Goal: Information Seeking & Learning: Learn about a topic

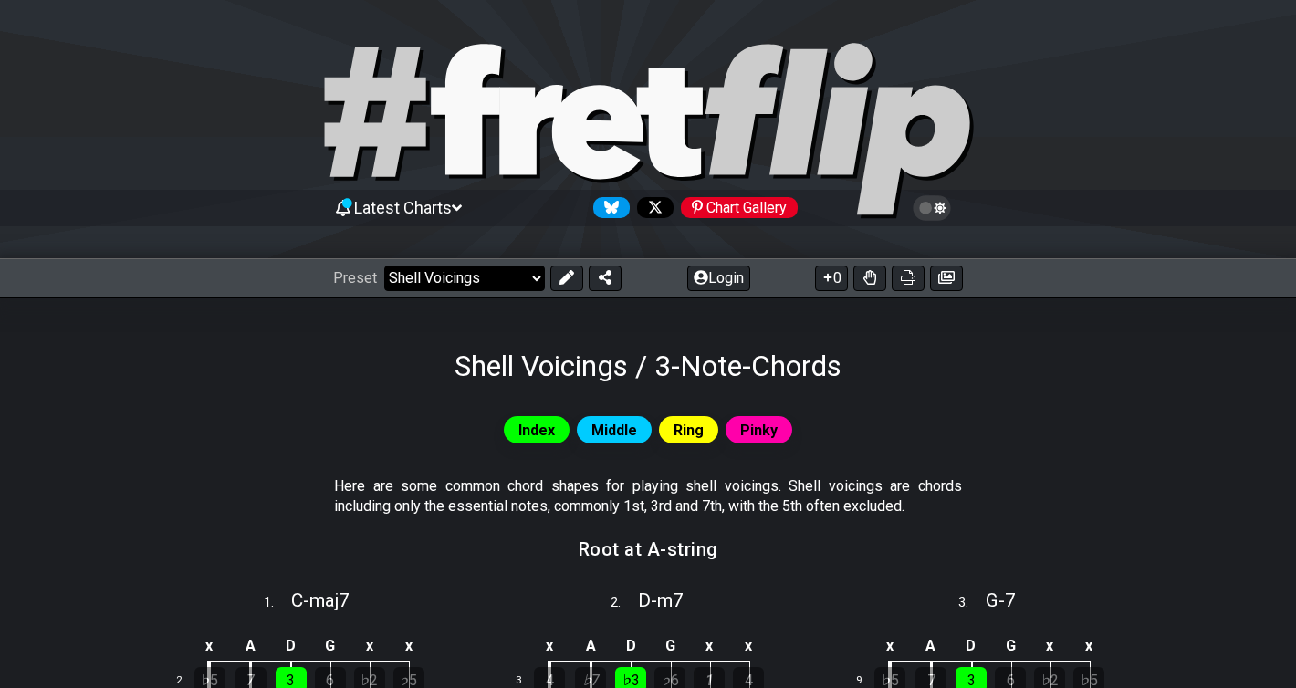
click at [473, 268] on select "Welcome to #fretflip! Initial Preset Custom Preset Minor Pentatonic Major Penta…" at bounding box center [464, 279] width 161 height 26
select select "/shell-voicings"
select select "A"
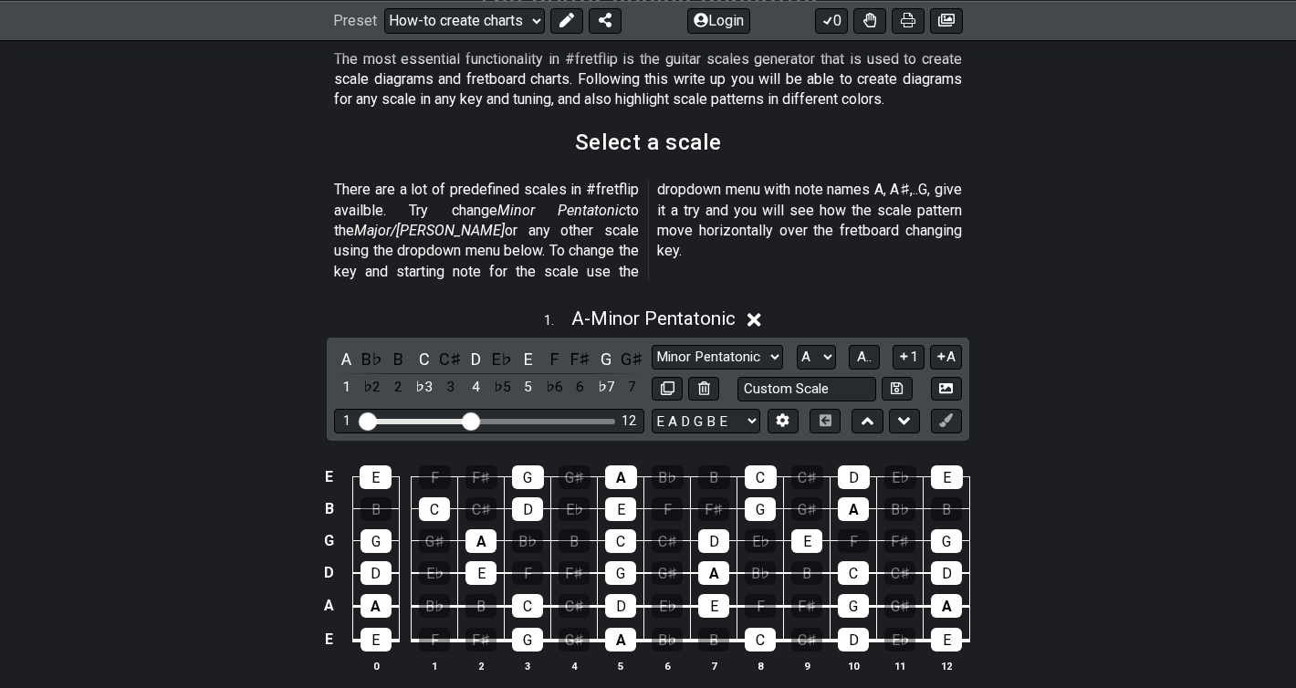
scroll to position [426, 0]
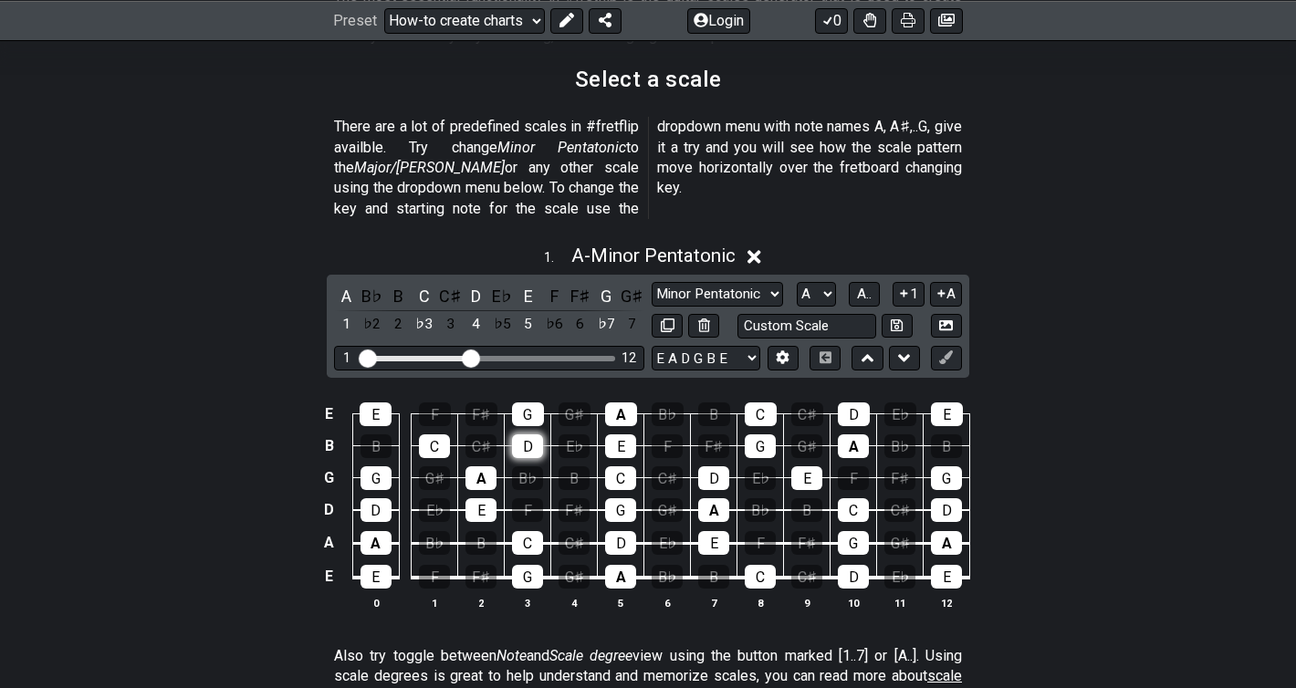
click at [527, 435] on div "D" at bounding box center [527, 447] width 31 height 24
click at [529, 435] on div "D" at bounding box center [527, 447] width 31 height 24
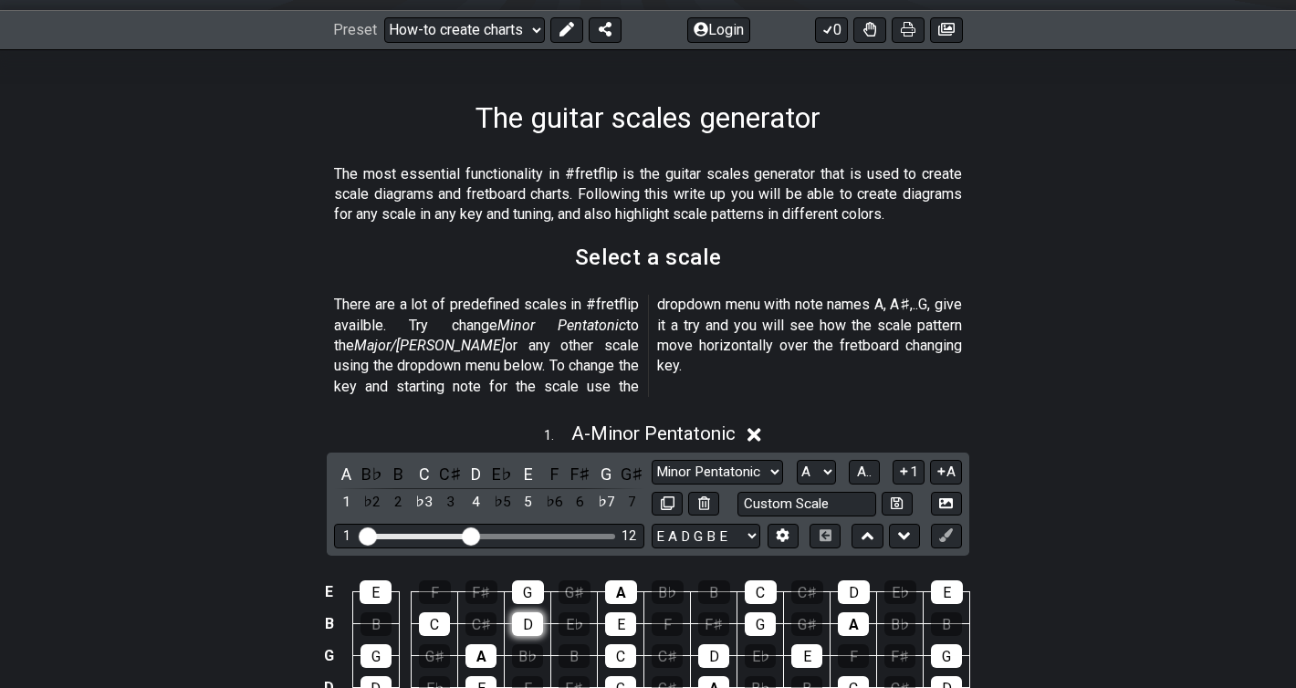
scroll to position [54, 0]
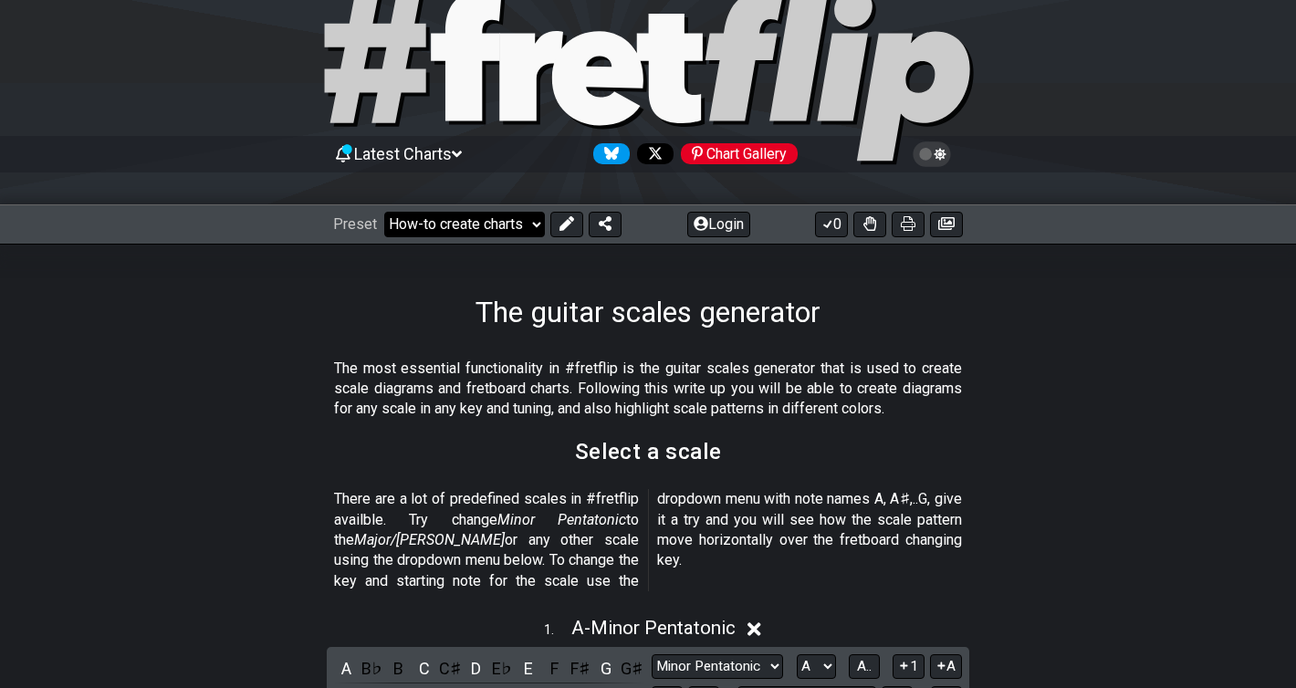
click at [456, 223] on select "Welcome to #fretflip! Initial Preset Custom Preset Minor Pentatonic Major Penta…" at bounding box center [464, 225] width 161 height 26
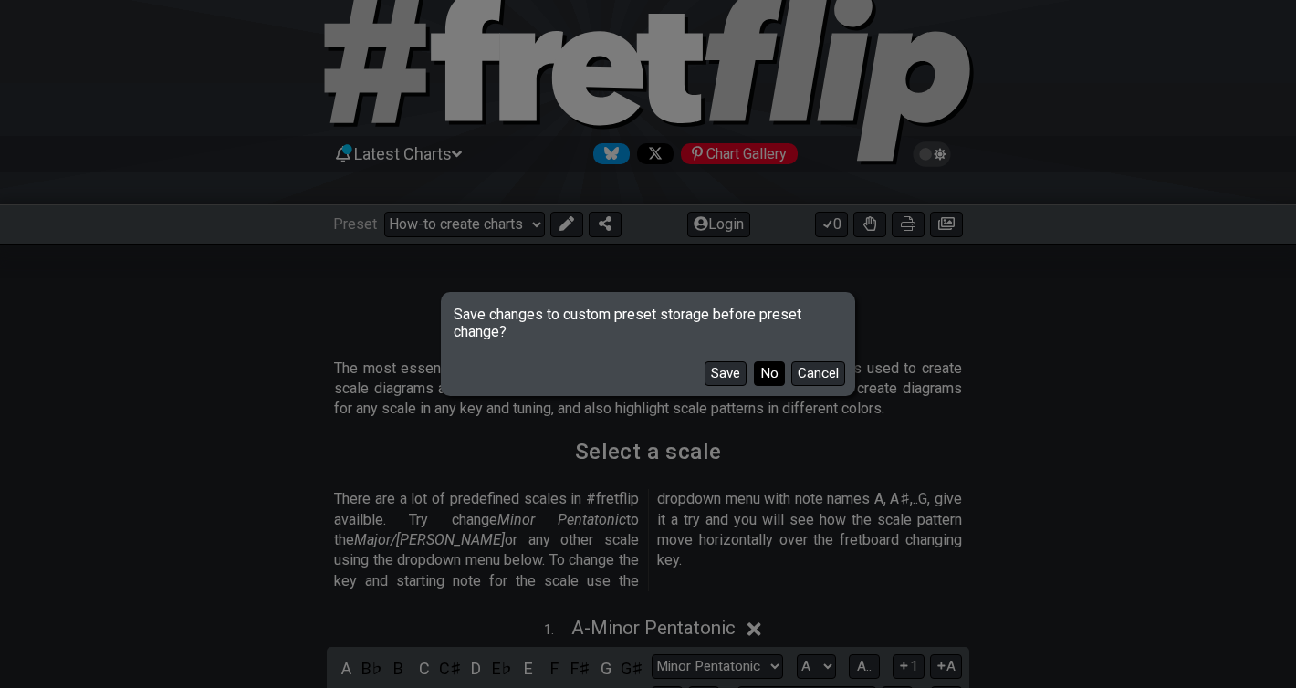
click at [763, 370] on button "No" at bounding box center [769, 374] width 31 height 25
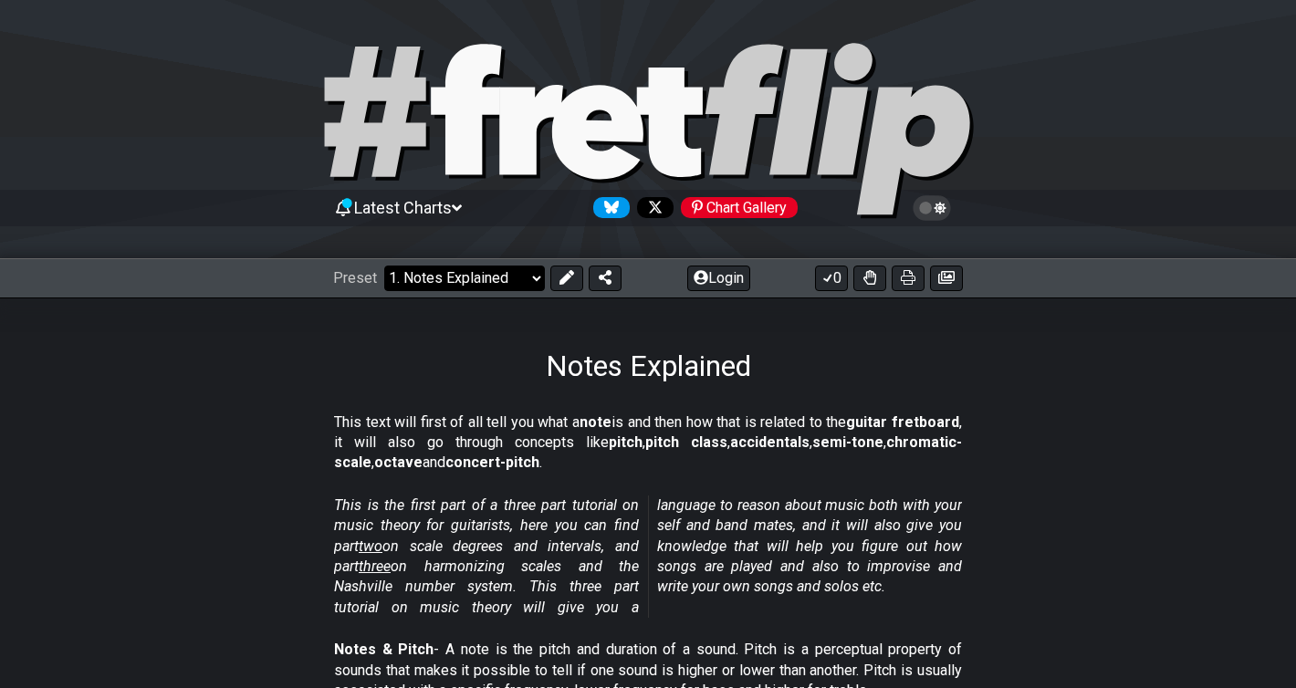
click at [494, 277] on select "Welcome to #fretflip! Initial Preset Custom Preset Minor Pentatonic Major Penta…" at bounding box center [464, 279] width 161 height 26
select select "/minor-pentatonic"
select select "C"
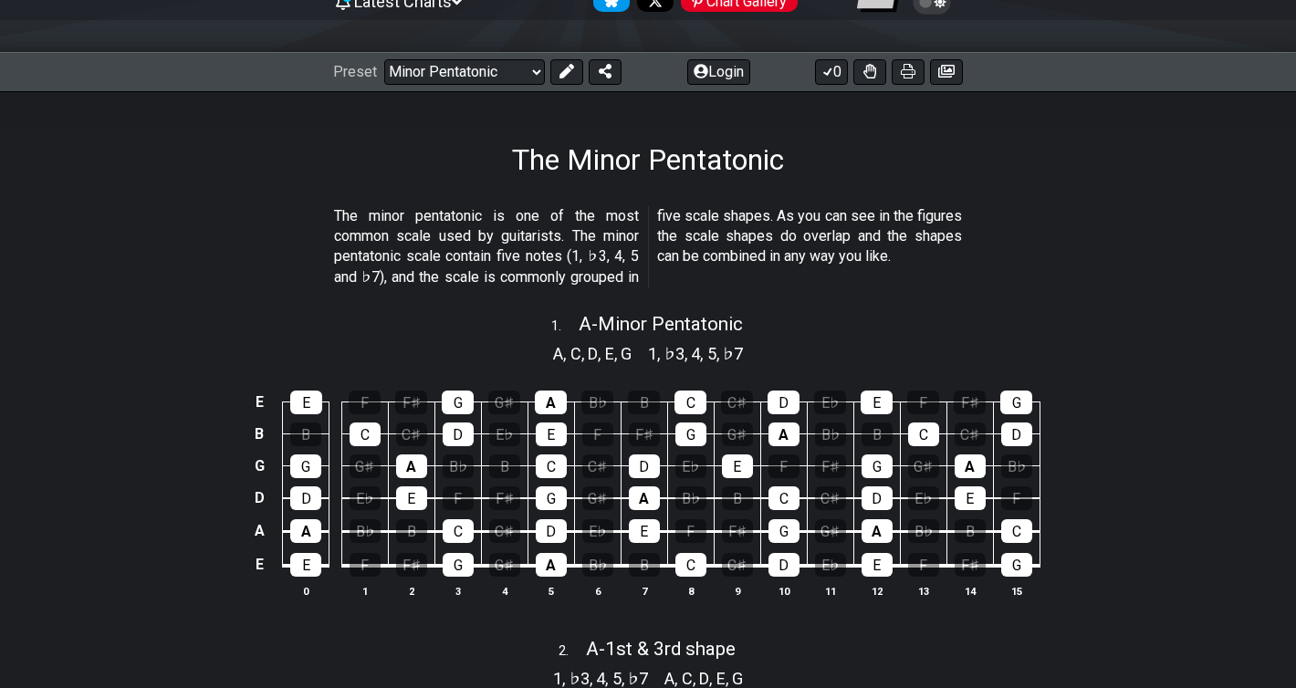
scroll to position [205, 0]
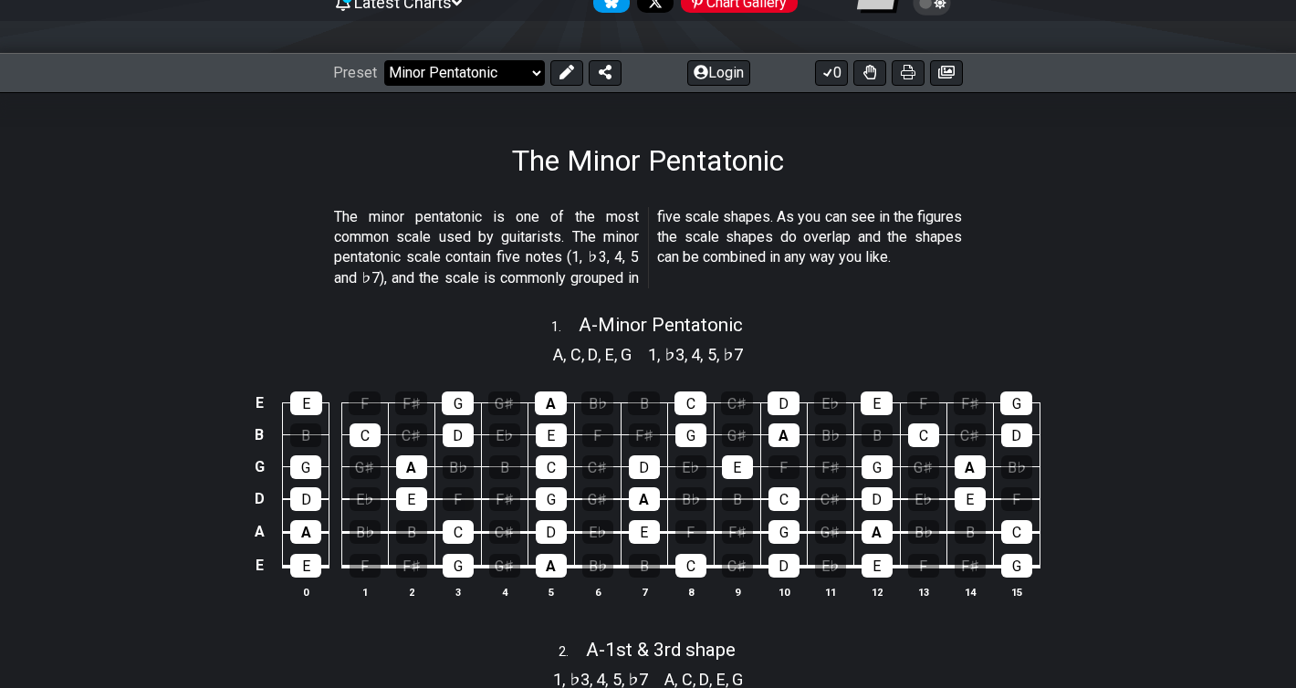
click at [526, 85] on select "Welcome to #fretflip! Initial Preset Custom Preset Minor Pentatonic Major Penta…" at bounding box center [464, 73] width 161 height 26
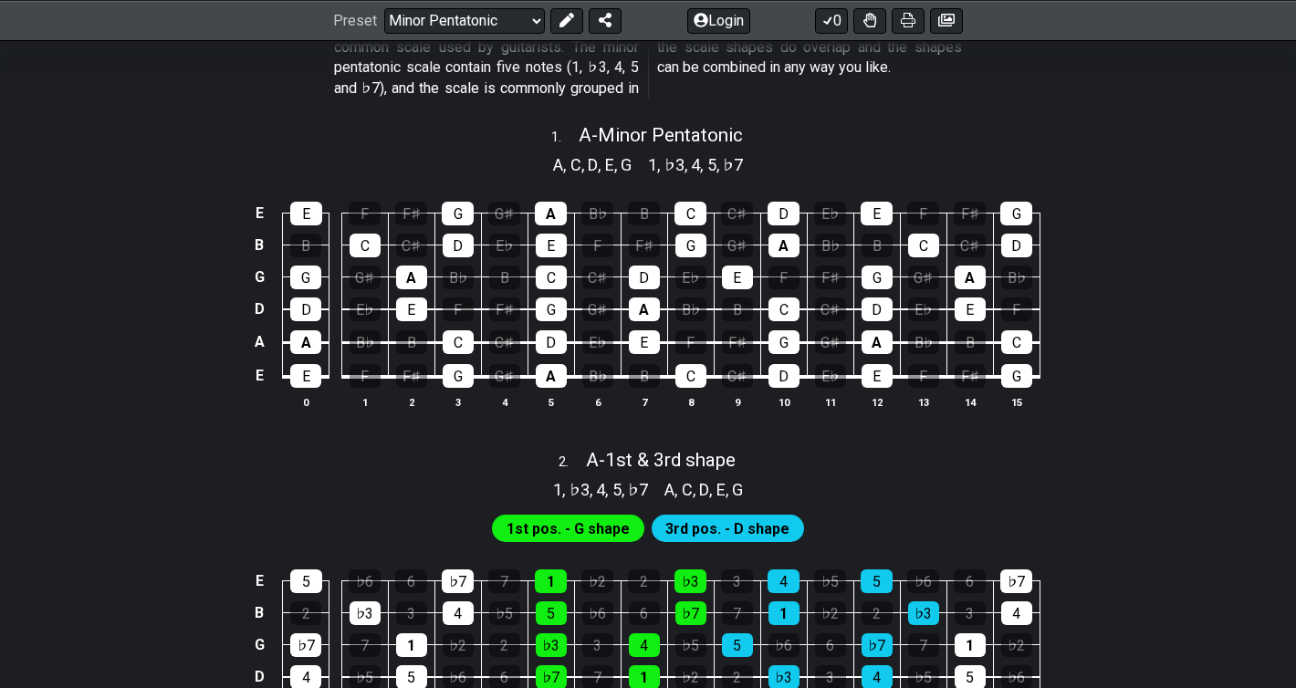
scroll to position [0, 0]
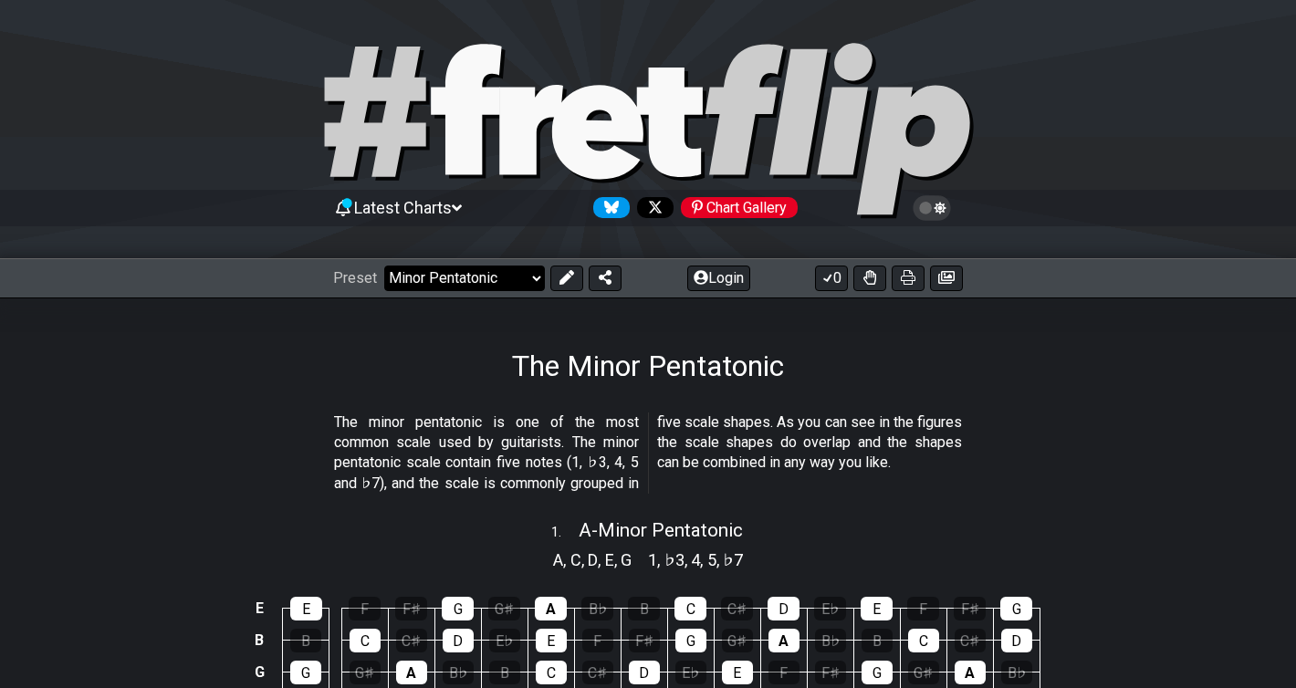
click at [502, 281] on select "Welcome to #fretflip! Initial Preset Custom Preset Minor Pentatonic Major Penta…" at bounding box center [464, 279] width 161 height 26
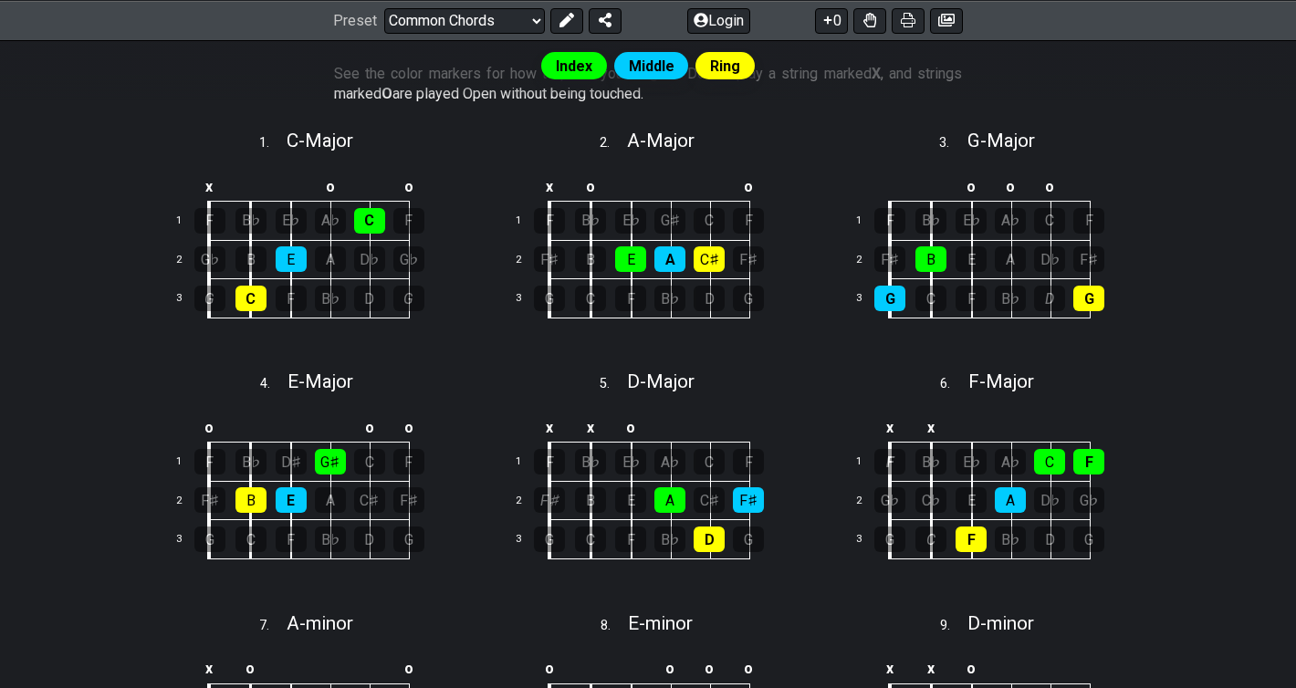
scroll to position [161, 0]
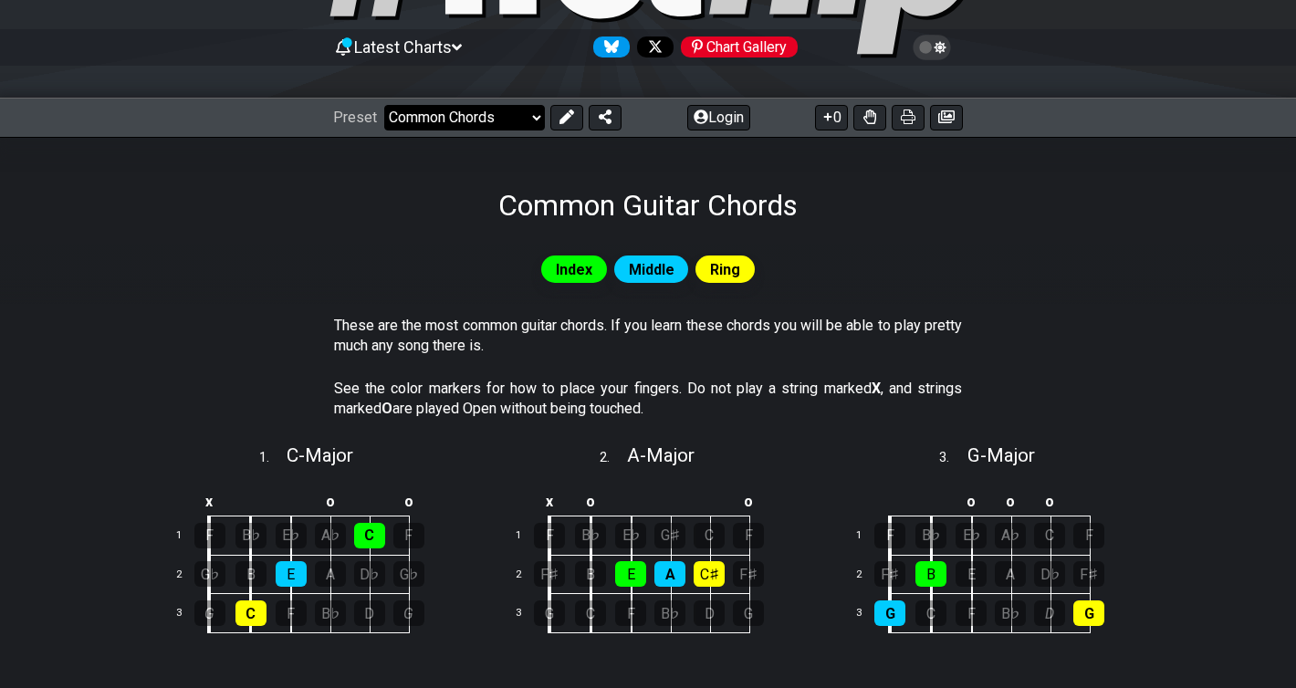
click at [491, 124] on select "Welcome to #fretflip! Initial Preset Custom Preset Minor Pentatonic Major Penta…" at bounding box center [464, 118] width 161 height 26
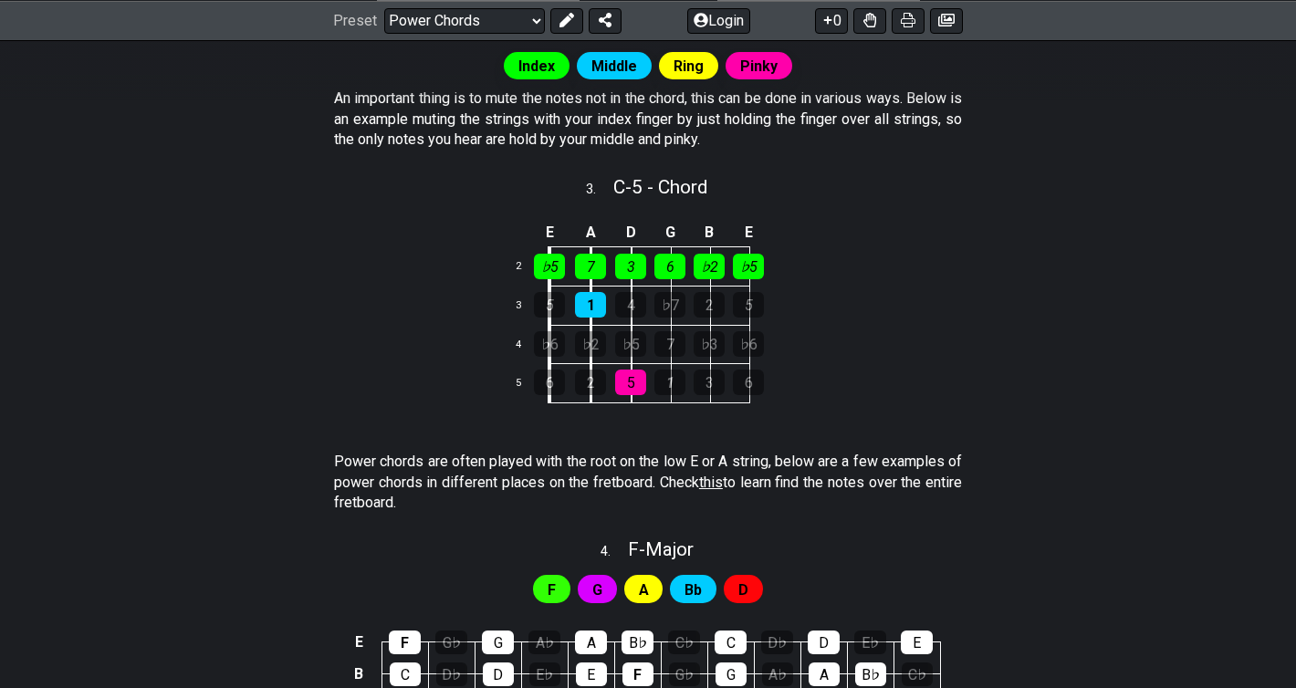
scroll to position [998, 0]
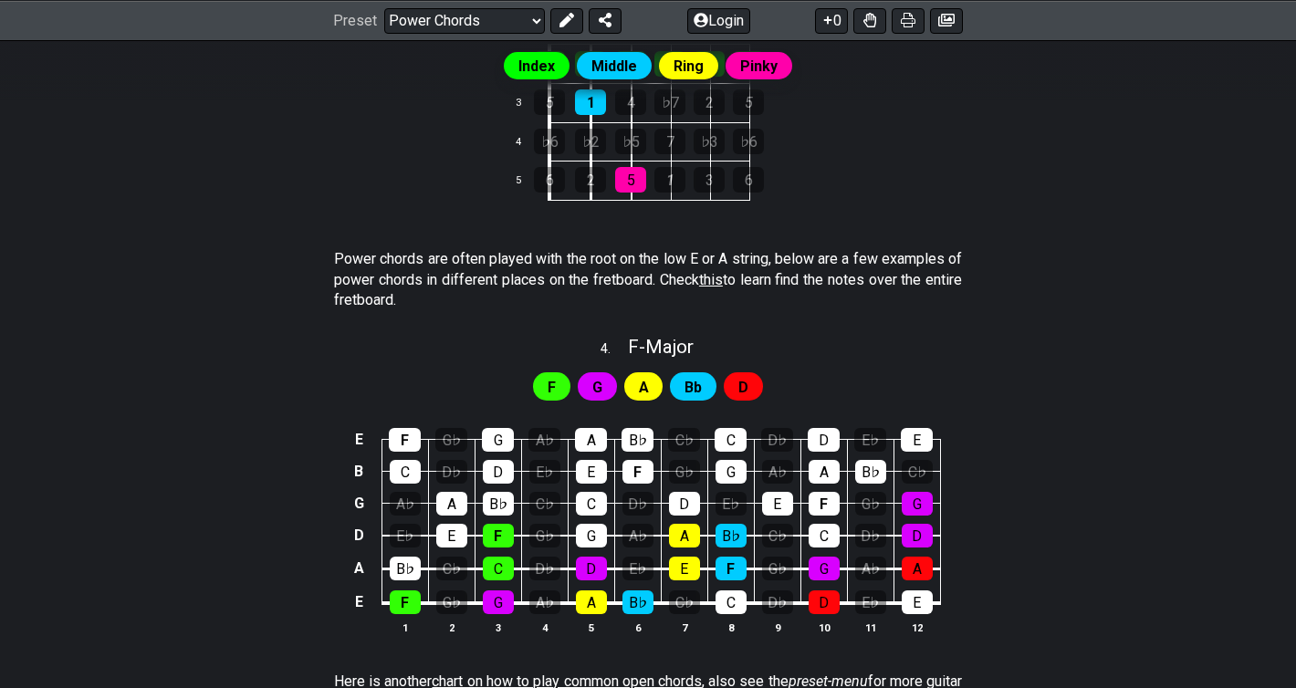
click at [639, 271] on p "Power chords are often played with the root on the low E or A string, below are…" at bounding box center [648, 279] width 628 height 61
click at [576, 296] on p "Power chords are often played with the root on the low E or A string, below are…" at bounding box center [648, 279] width 628 height 61
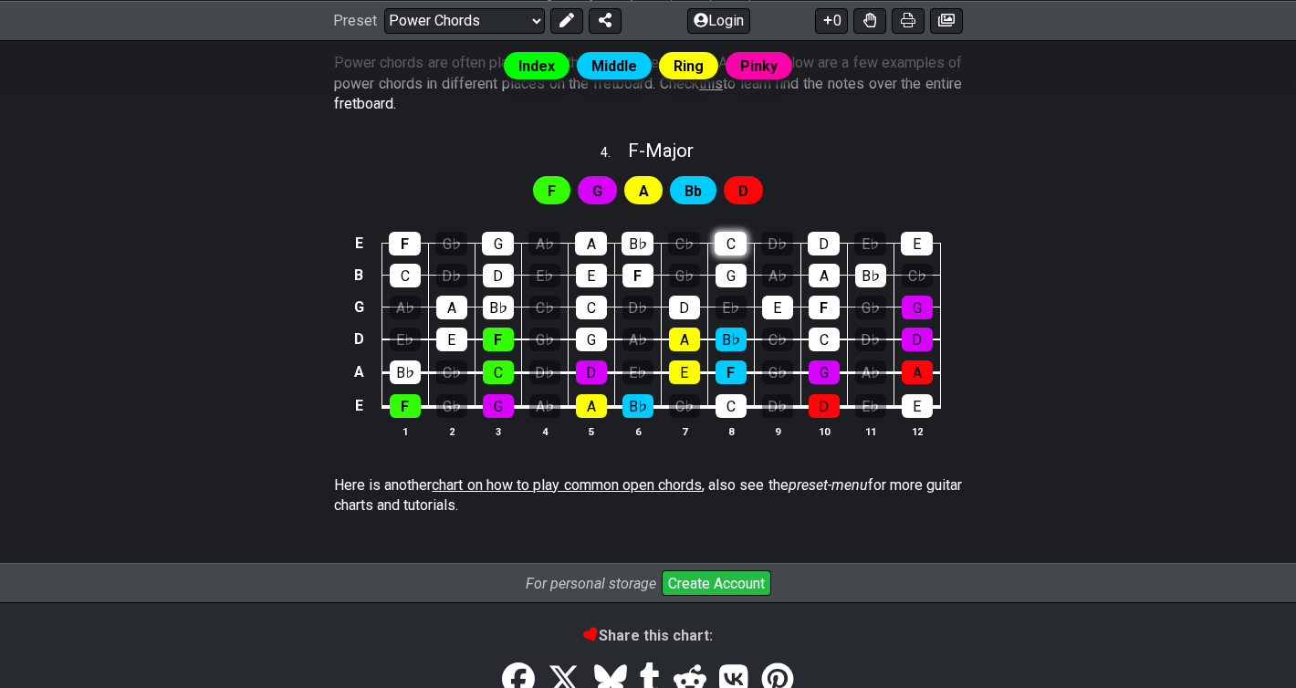
scroll to position [1332, 0]
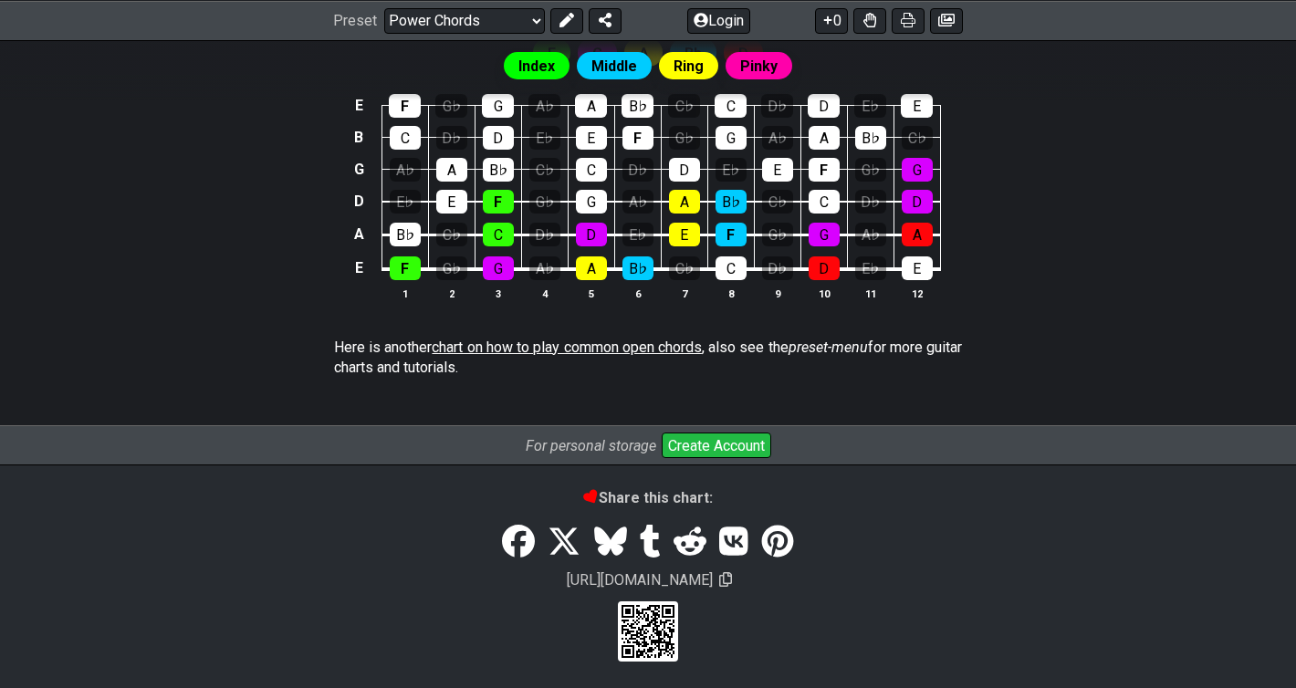
click at [617, 342] on span "chart on how to play common open chords" at bounding box center [567, 347] width 270 height 17
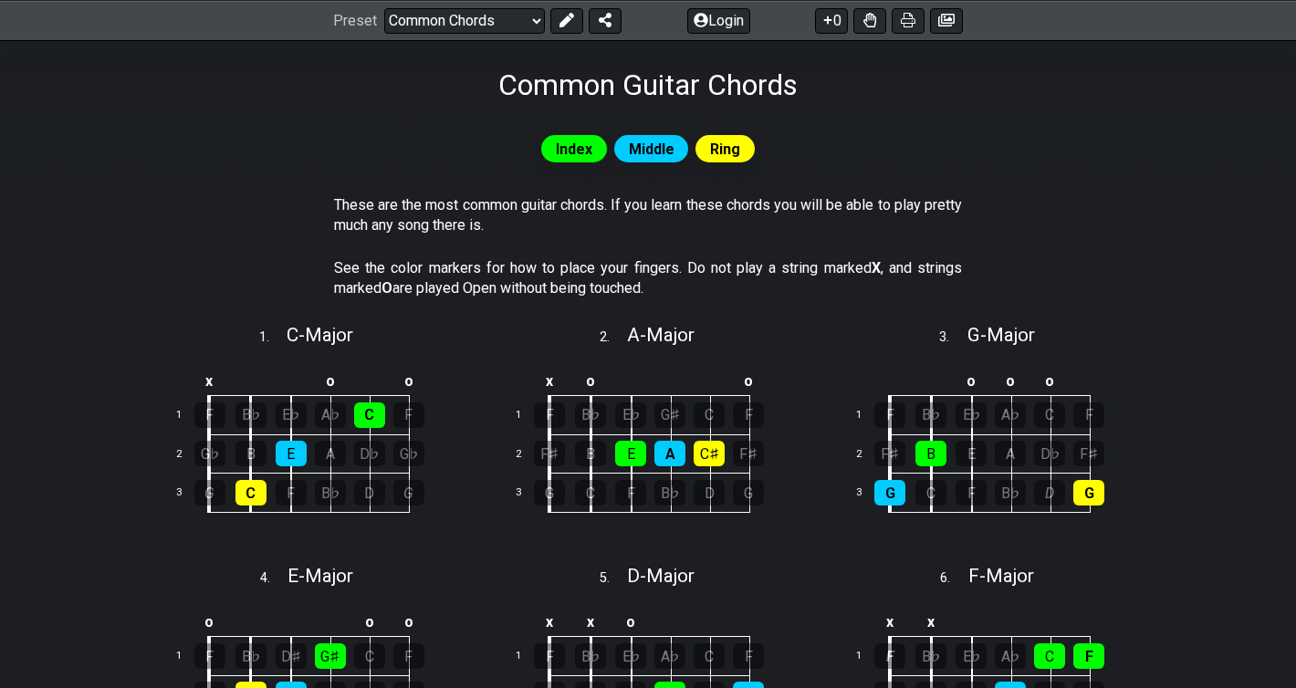
scroll to position [245, 0]
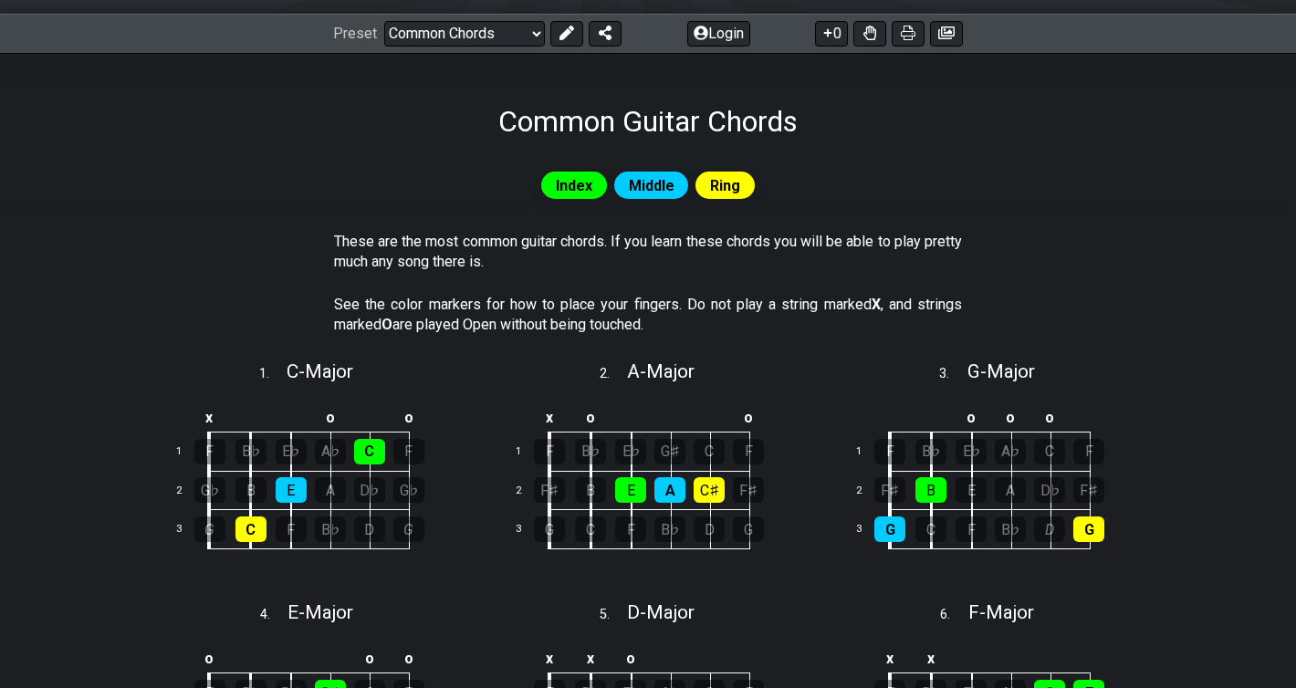
click at [500, 46] on div "Preset Welcome to #fretflip! Initial Preset Custom Preset Minor Pentatonic Majo…" at bounding box center [648, 34] width 1296 height 40
click at [504, 33] on select "Welcome to #fretflip! Initial Preset Custom Preset Minor Pentatonic Major Penta…" at bounding box center [464, 34] width 161 height 26
select select "/movable-7th-chords"
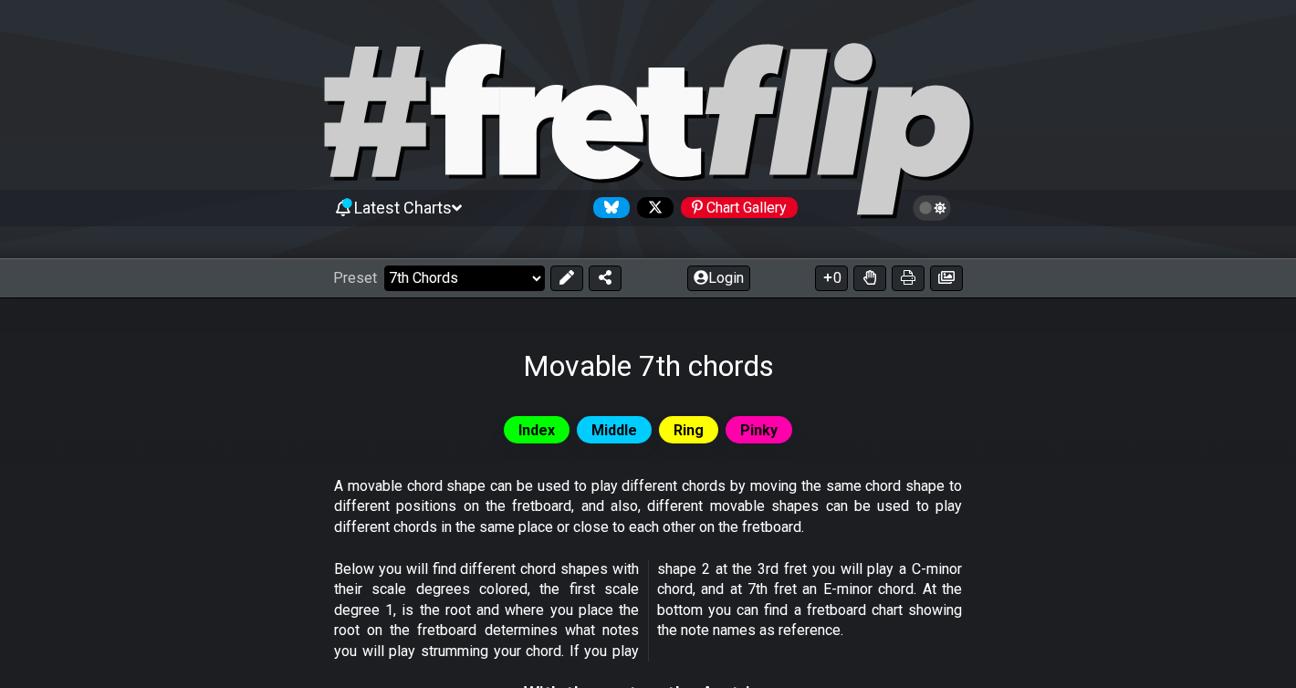
click at [523, 273] on select "Welcome to #fretflip! Initial Preset Custom Preset Minor Pentatonic Major Penta…" at bounding box center [464, 279] width 161 height 26
click at [434, 217] on div "Latest Charts Chart Gallery" at bounding box center [648, 208] width 630 height 29
click at [445, 210] on span "Latest Charts" at bounding box center [403, 207] width 98 height 19
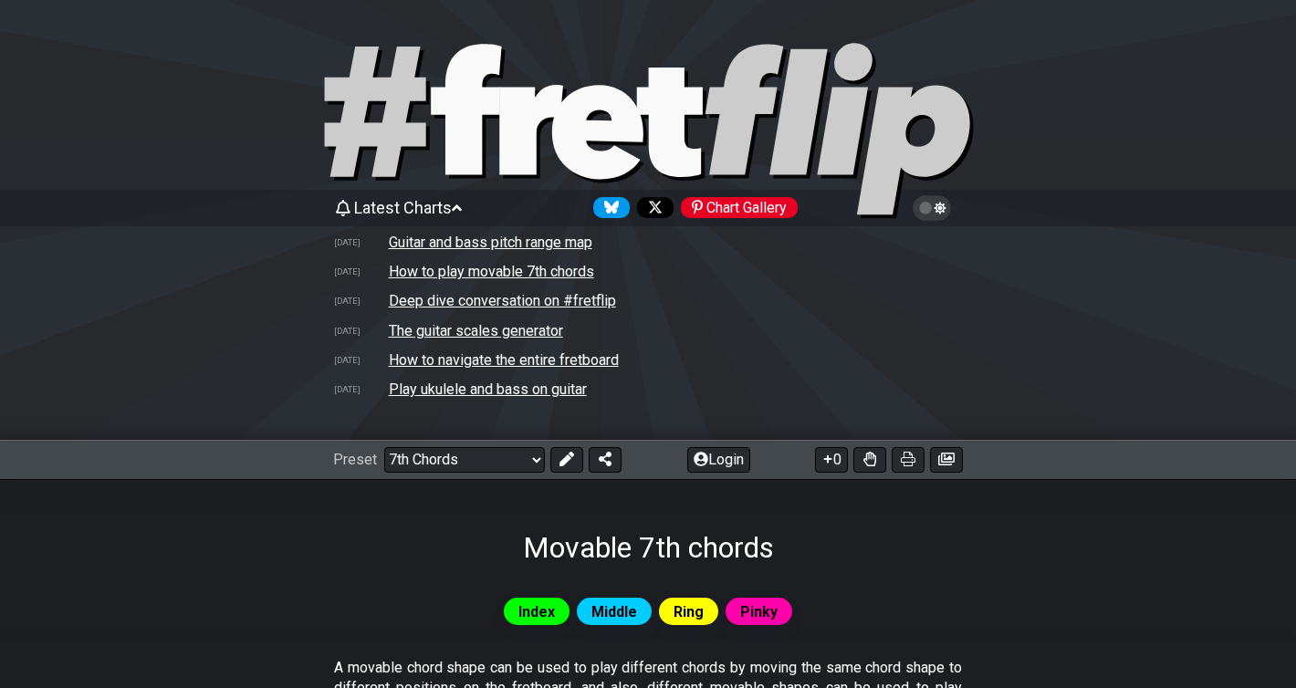
click at [495, 278] on td "How to play movable 7th chords" at bounding box center [491, 271] width 207 height 19
click at [451, 201] on span "Latest Charts" at bounding box center [403, 207] width 98 height 19
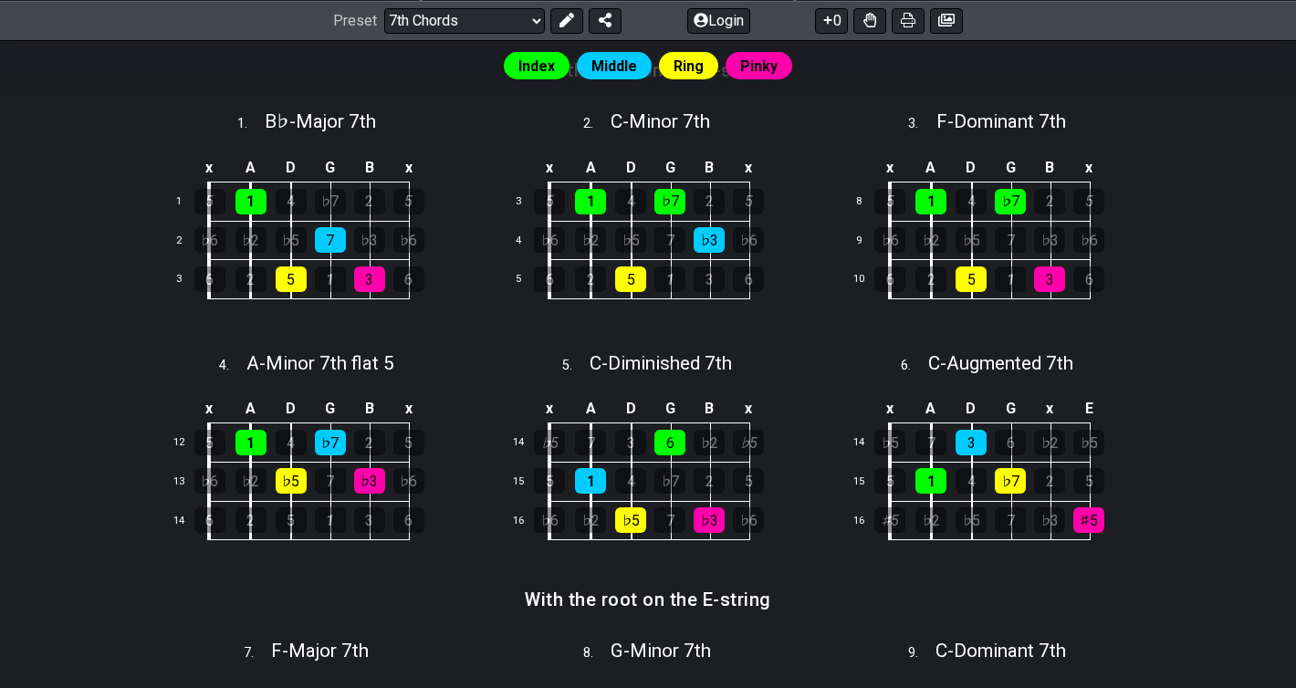
scroll to position [624, 0]
drag, startPoint x: 598, startPoint y: 355, endPoint x: 809, endPoint y: 364, distance: 211.1
click at [809, 364] on div "5 . C - Diminished 7th" at bounding box center [648, 358] width 329 height 35
select select "C"
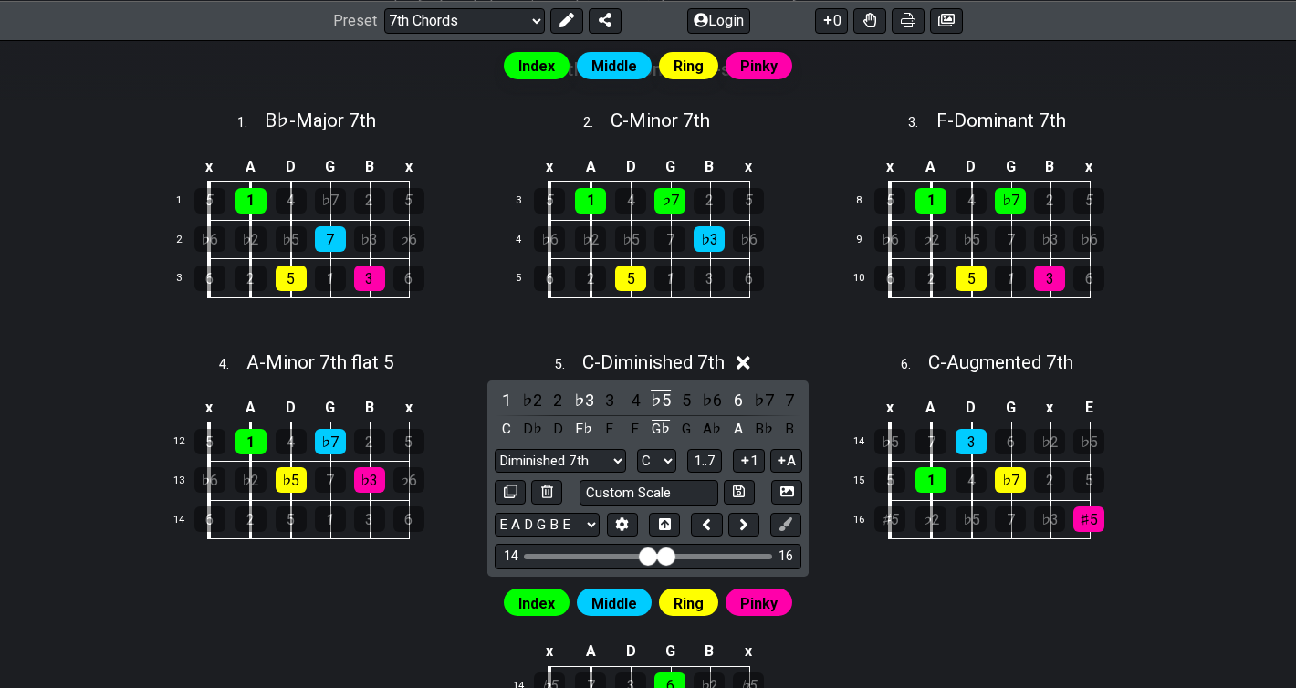
click at [757, 357] on div "5 . C - Diminished 7th" at bounding box center [648, 358] width 329 height 35
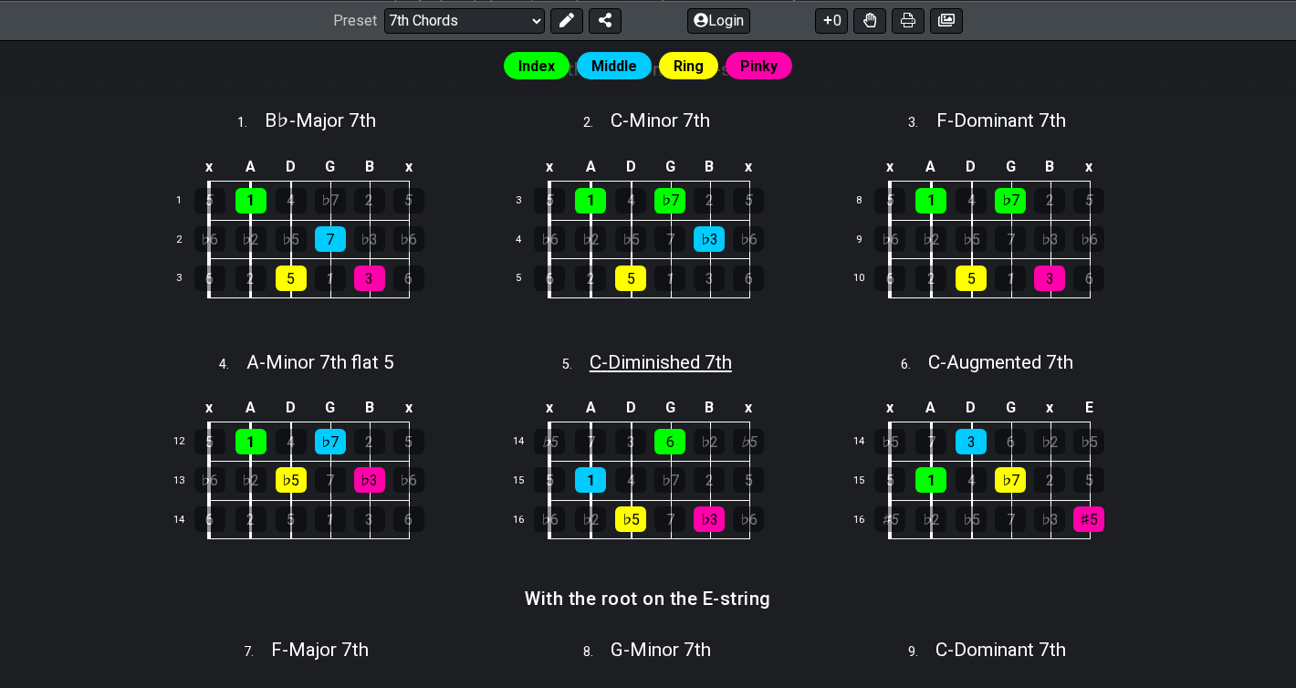
click at [695, 362] on span "C - Diminished 7th" at bounding box center [661, 362] width 142 height 22
select select "C"
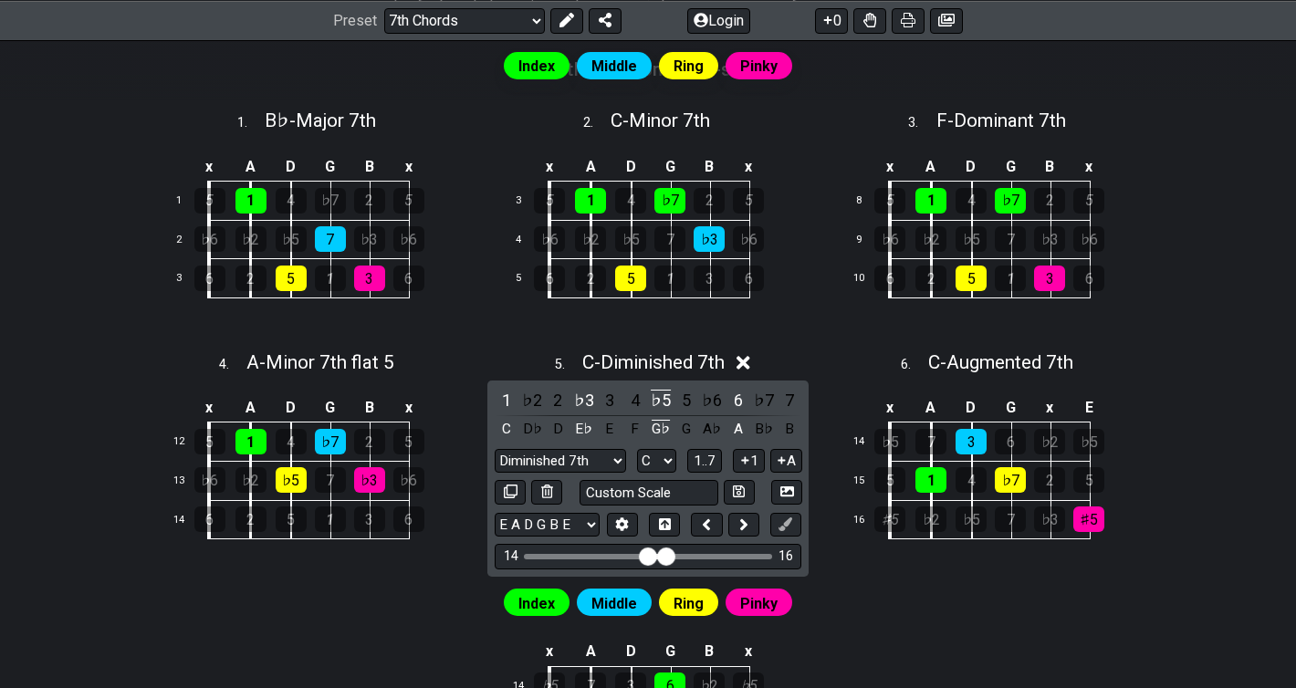
click at [747, 360] on icon at bounding box center [744, 363] width 14 height 14
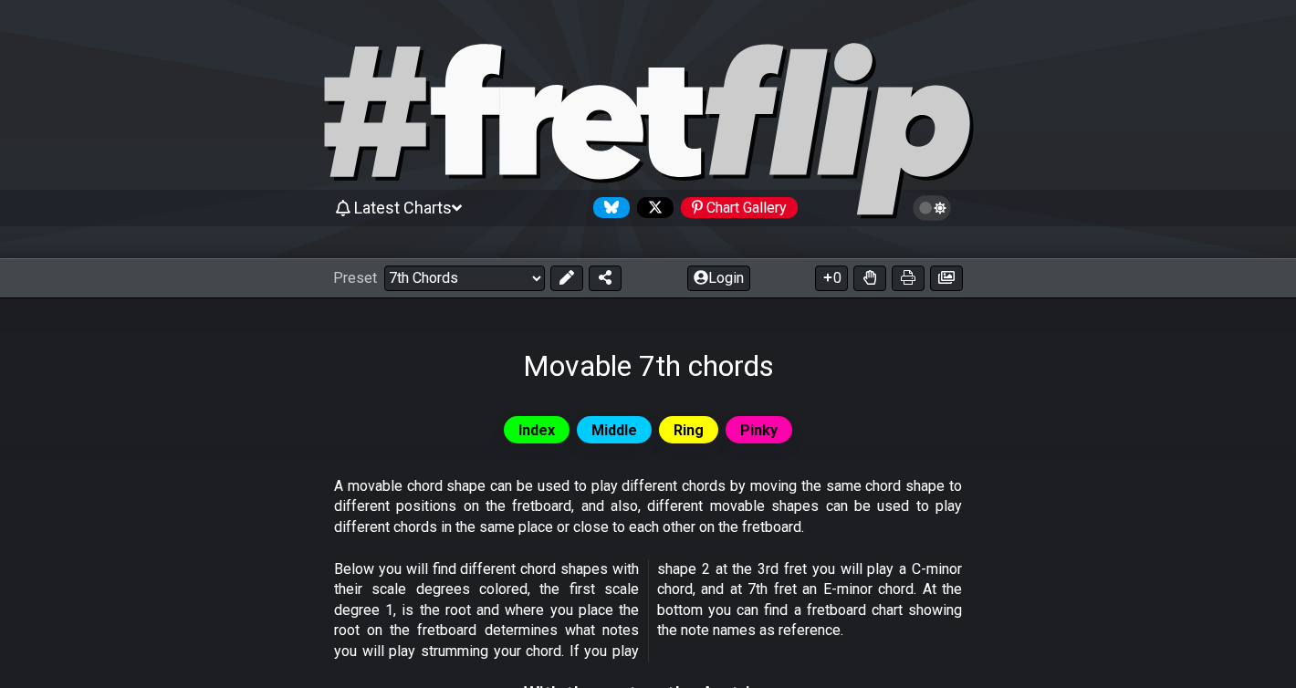
click at [496, 293] on div "Preset Welcome to #fretflip! Initial Preset Custom Preset Minor Pentatonic Majo…" at bounding box center [648, 278] width 1296 height 40
click at [496, 292] on div "Preset Welcome to #fretflip! Initial Preset Custom Preset Minor Pentatonic Majo…" at bounding box center [648, 278] width 1296 height 40
click at [498, 280] on select "Welcome to #fretflip! Initial Preset Custom Preset Minor Pentatonic Major Penta…" at bounding box center [464, 279] width 161 height 26
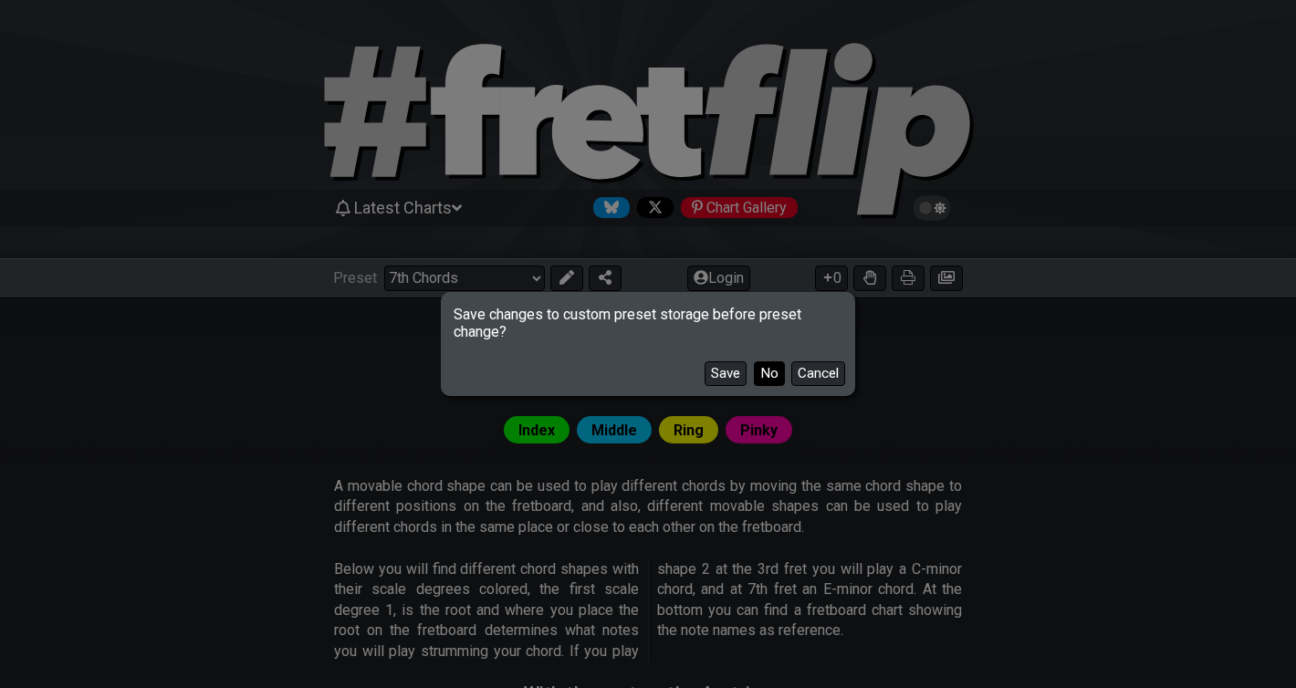
click at [761, 372] on button "No" at bounding box center [769, 374] width 31 height 25
select select "/shell-voicings"
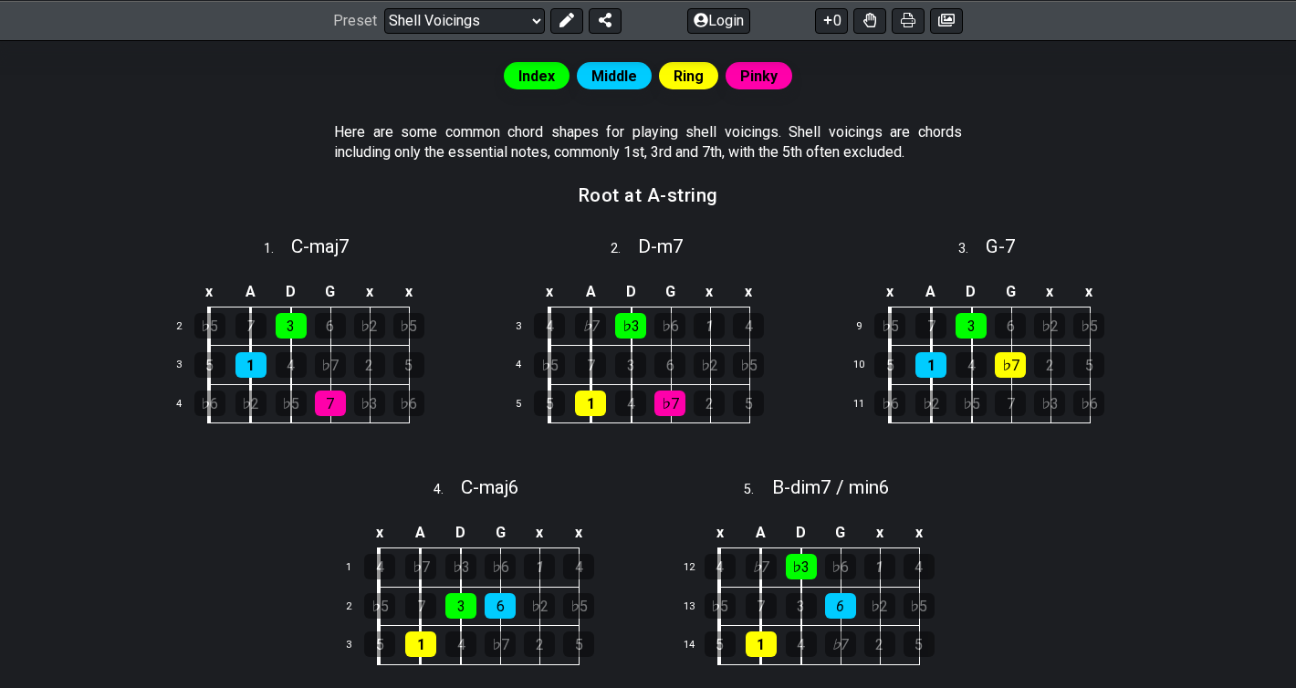
scroll to position [353, 0]
